Goal: Check status: Check status

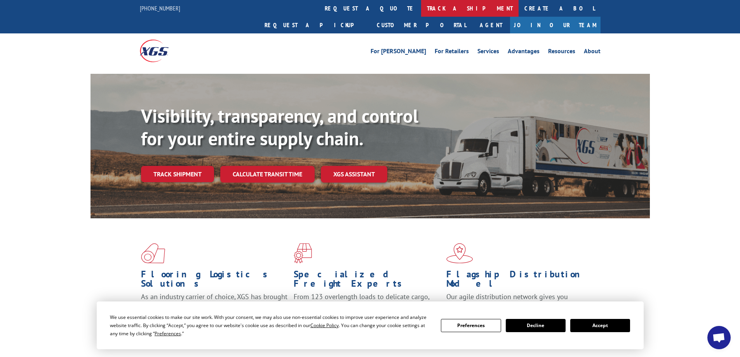
click at [421, 10] on link "track a shipment" at bounding box center [470, 8] width 98 height 17
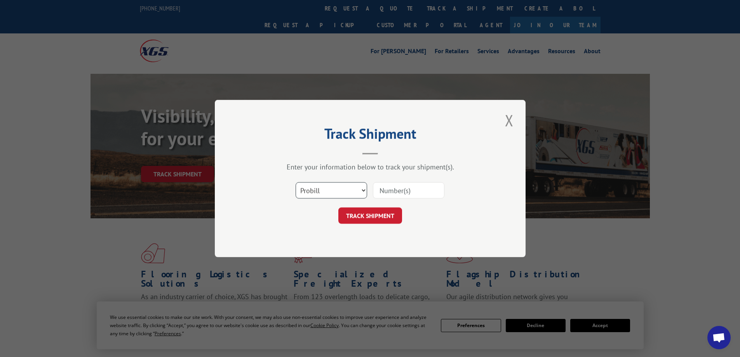
click at [333, 184] on select "Select category... Probill BOL PO" at bounding box center [332, 190] width 72 height 16
select select "po"
click at [296, 182] on select "Select category... Probill BOL PO" at bounding box center [332, 190] width 72 height 16
click at [431, 192] on input at bounding box center [409, 190] width 72 height 16
type input "643514"
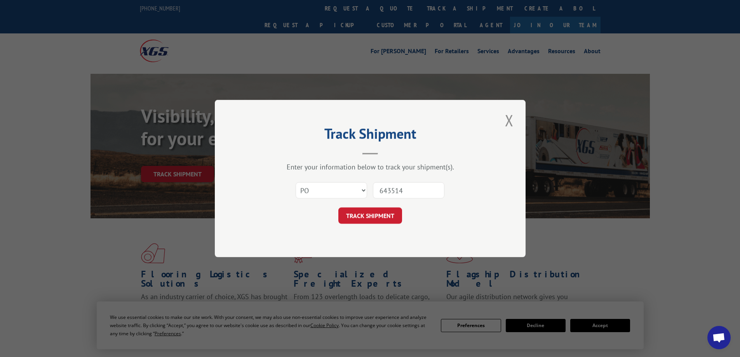
click button "TRACK SHIPMENT" at bounding box center [371, 216] width 64 height 16
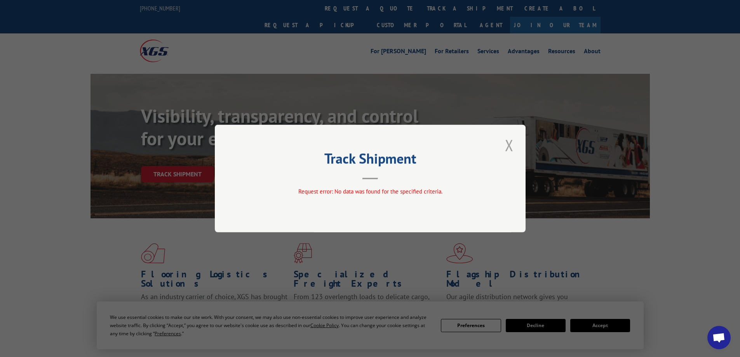
click at [505, 147] on button "Close modal" at bounding box center [509, 144] width 13 height 21
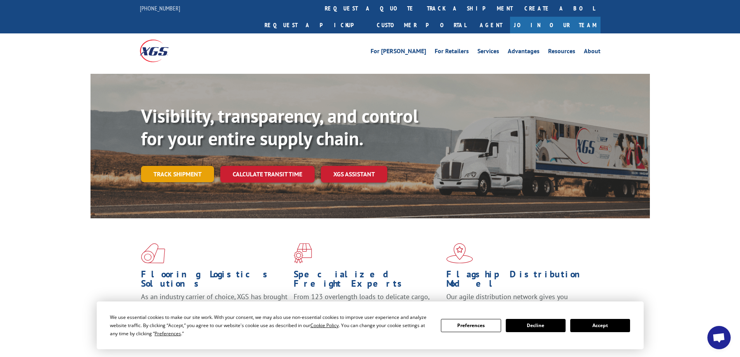
click at [159, 166] on link "Track shipment" at bounding box center [177, 174] width 73 height 16
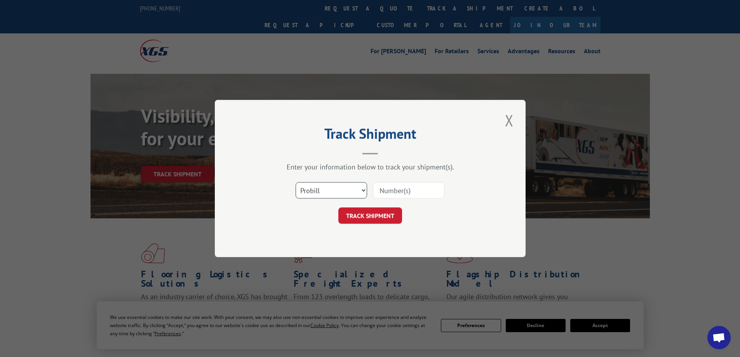
click at [335, 184] on select "Select category... Probill BOL PO" at bounding box center [332, 190] width 72 height 16
click at [414, 190] on input at bounding box center [409, 190] width 72 height 16
type input "643514"
click button "TRACK SHIPMENT" at bounding box center [371, 216] width 64 height 16
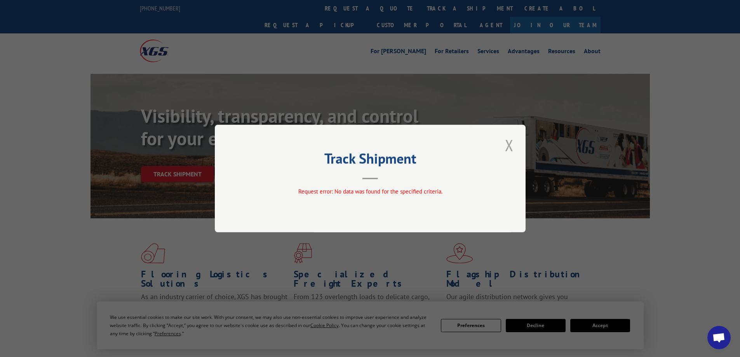
click at [511, 144] on button "Close modal" at bounding box center [509, 144] width 13 height 21
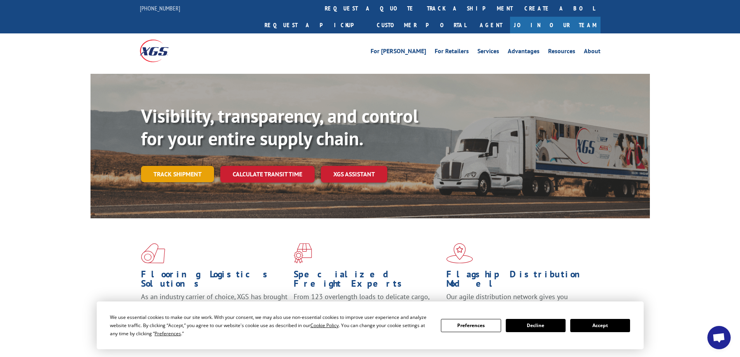
click at [166, 166] on link "Track shipment" at bounding box center [177, 174] width 73 height 16
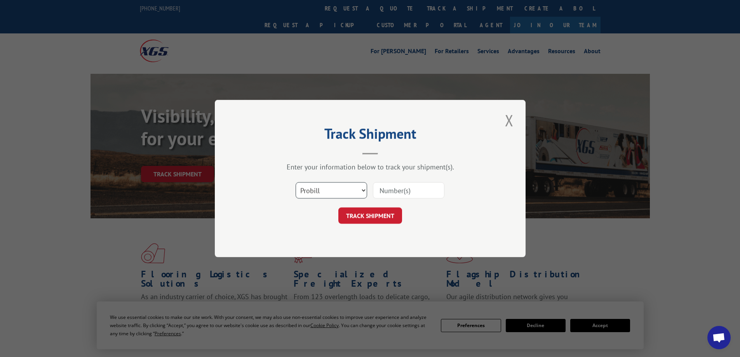
click at [357, 188] on select "Select category... Probill BOL PO" at bounding box center [332, 190] width 72 height 16
select select "bol"
click at [296, 182] on select "Select category... Probill BOL PO" at bounding box center [332, 190] width 72 height 16
click at [413, 184] on input at bounding box center [409, 190] width 72 height 16
type input "643514"
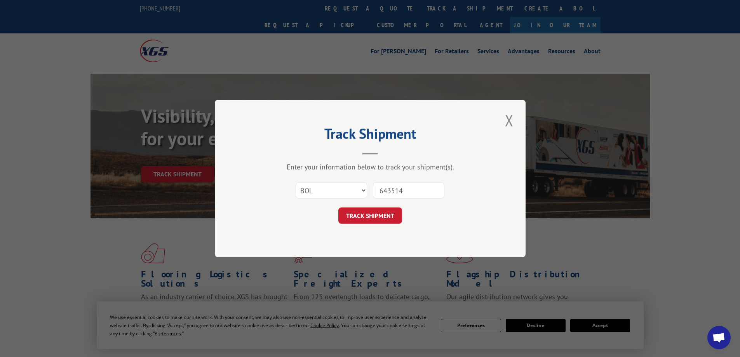
click button "TRACK SHIPMENT" at bounding box center [371, 216] width 64 height 16
